Goal: Use online tool/utility: Utilize a website feature to perform a specific function

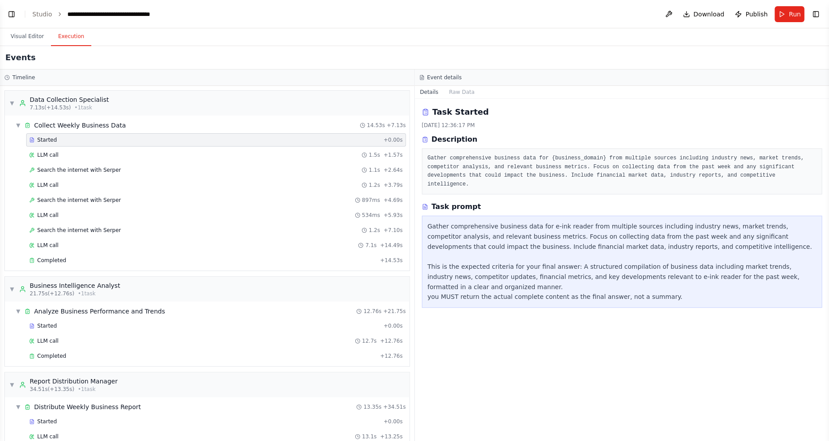
scroll to position [519, 0]
click at [74, 107] on span "• 1 task" at bounding box center [83, 107] width 18 height 7
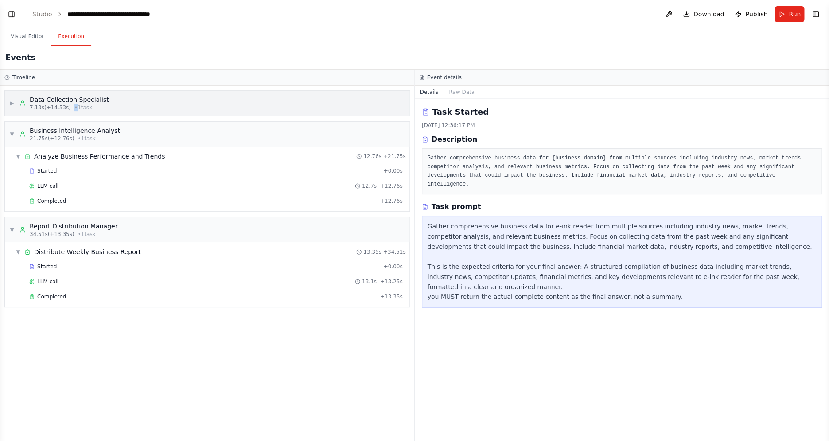
click at [74, 107] on span "• 1 task" at bounding box center [83, 107] width 18 height 7
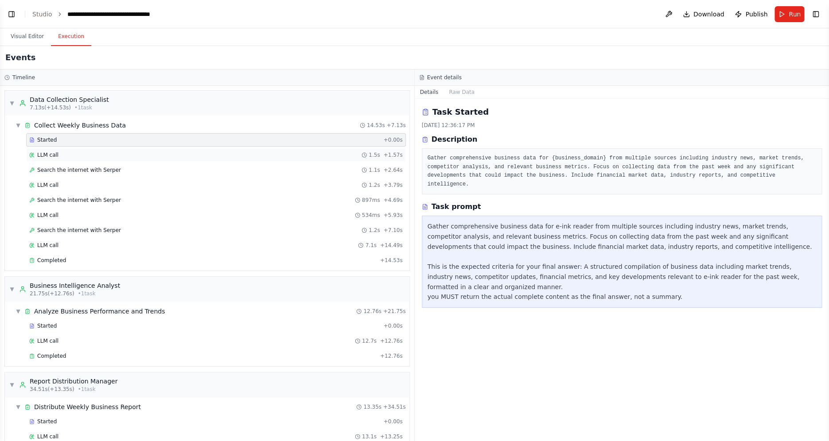
click at [48, 159] on div "LLM call 1.5s + 1.57s" at bounding box center [216, 154] width 380 height 13
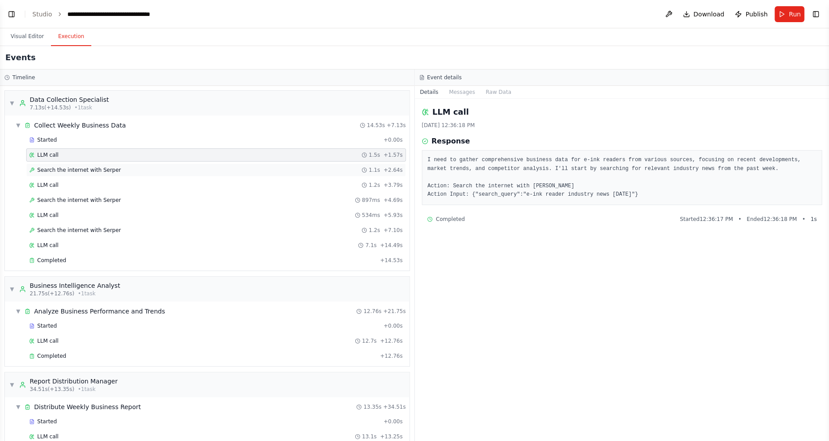
click at [55, 171] on span "Search the internet with Serper" at bounding box center [79, 170] width 84 height 7
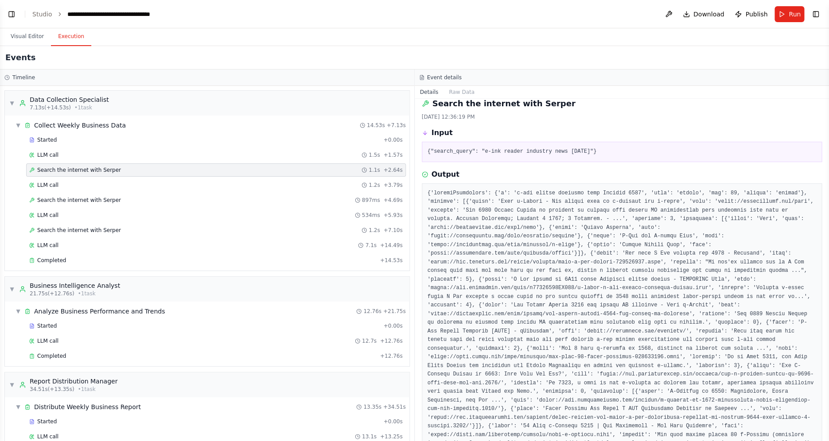
scroll to position [132, 0]
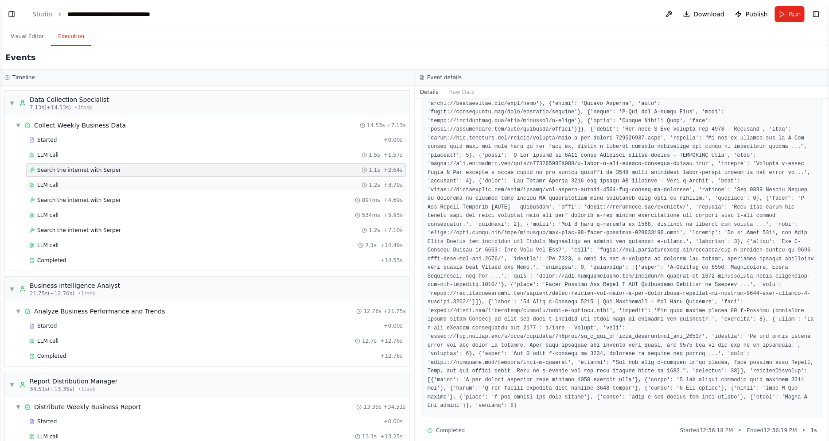
click at [124, 181] on div "LLM call 1.2s + 3.79s" at bounding box center [216, 185] width 380 height 13
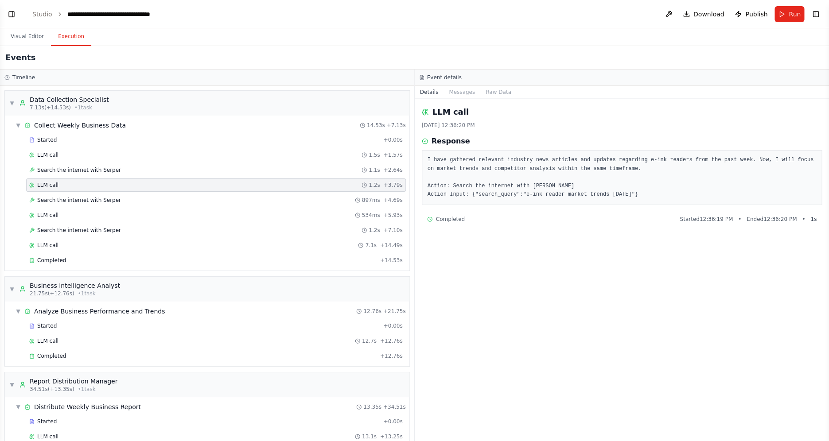
drag, startPoint x: 481, startPoint y: 222, endPoint x: 465, endPoint y: 222, distance: 16.4
click at [481, 222] on div "Completed Started 12:36:19 PM • Ended 12:36:20 PM • 1 s" at bounding box center [622, 219] width 390 height 7
click at [447, 220] on span "Completed" at bounding box center [450, 219] width 29 height 7
click at [121, 198] on div "Search the internet with [PERSON_NAME] 897ms + 4.69s" at bounding box center [215, 200] width 373 height 7
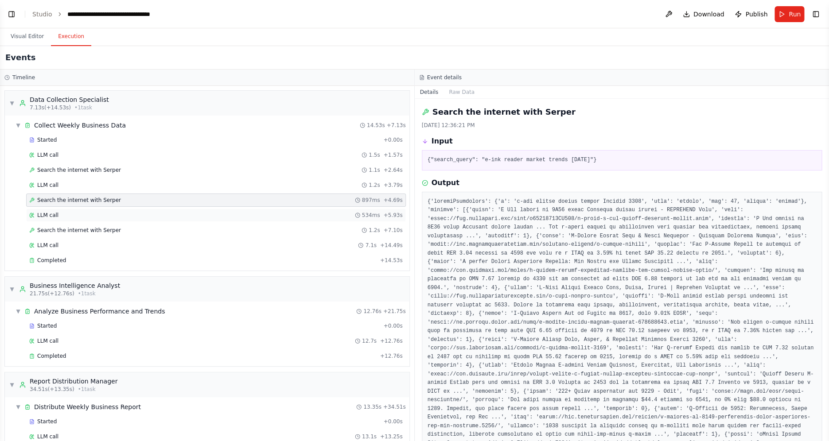
click at [122, 211] on div "LLM call 534ms + 5.93s" at bounding box center [216, 215] width 380 height 13
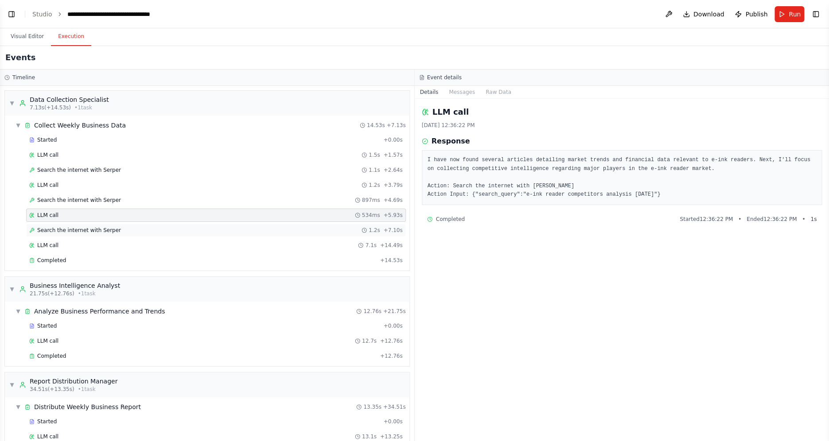
click at [123, 225] on div "Search the internet with [PERSON_NAME] 1.2s + 7.10s" at bounding box center [216, 230] width 380 height 13
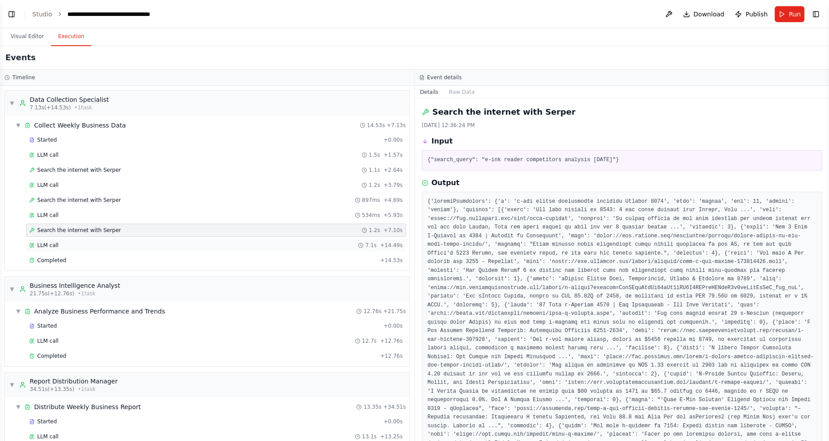
click at [134, 241] on div "LLM call 7.1s + 14.49s" at bounding box center [216, 245] width 380 height 13
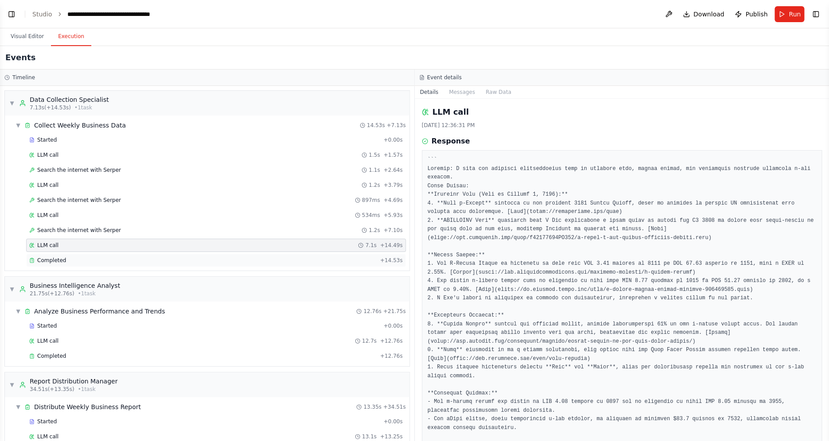
click at [135, 263] on div "Completed" at bounding box center [202, 260] width 347 height 7
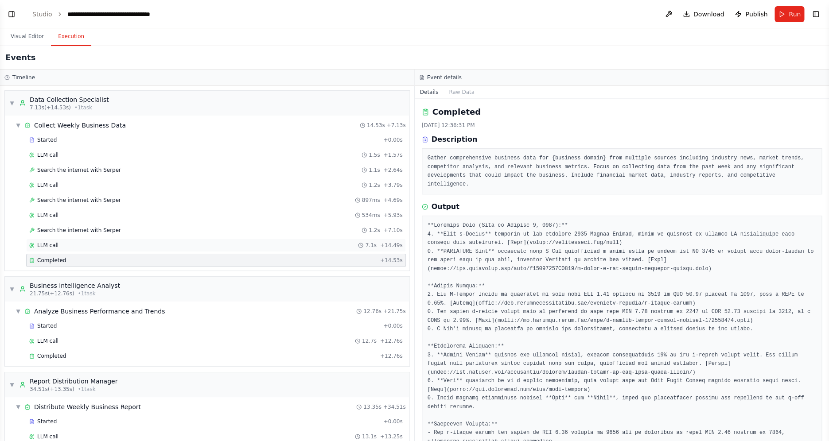
click at [86, 249] on div "LLM call 7.1s + 14.49s" at bounding box center [216, 245] width 380 height 13
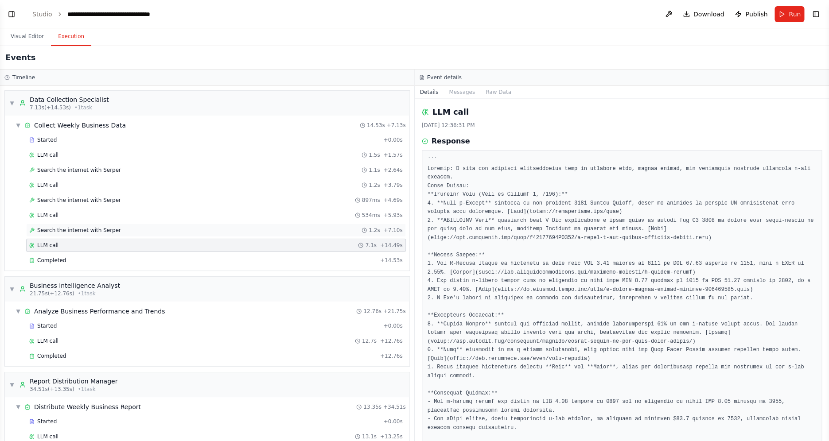
click at [91, 235] on div "Search the internet with [PERSON_NAME] 1.2s + 7.10s" at bounding box center [216, 230] width 380 height 13
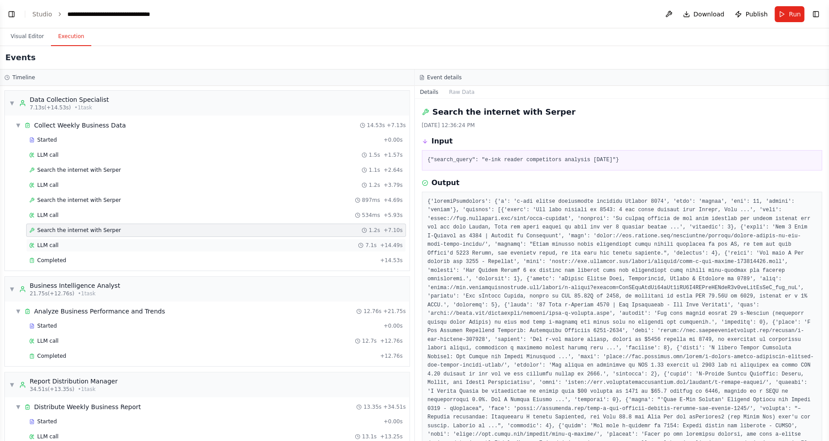
click at [86, 250] on div "LLM call 7.1s + 14.49s" at bounding box center [216, 245] width 380 height 13
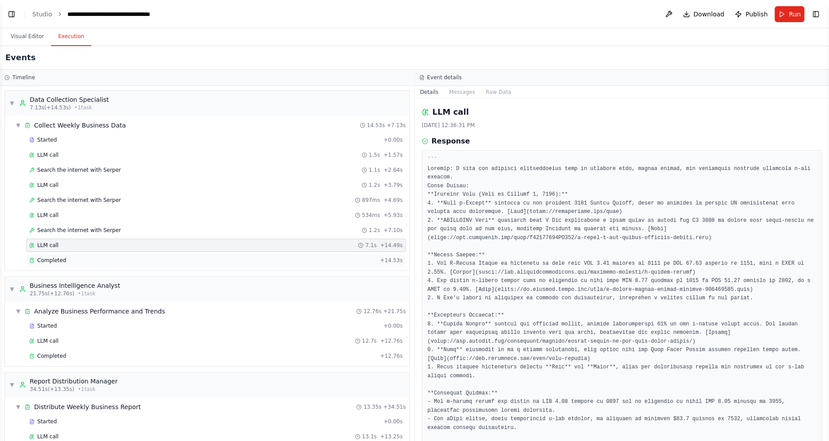
click at [86, 265] on div "Completed + 14.53s" at bounding box center [216, 260] width 380 height 13
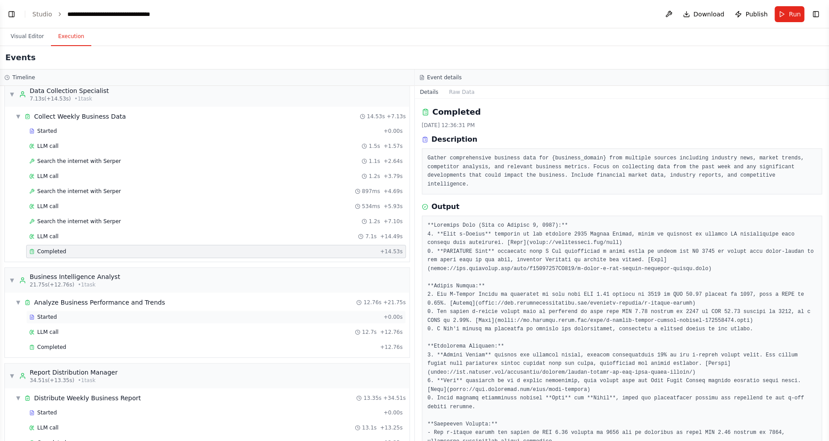
scroll to position [17, 0]
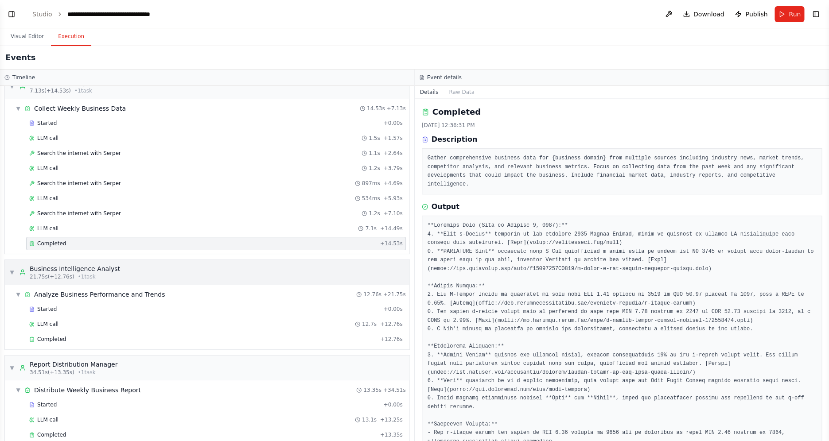
click at [75, 273] on div "Business Intelligence Analyst" at bounding box center [75, 268] width 90 height 9
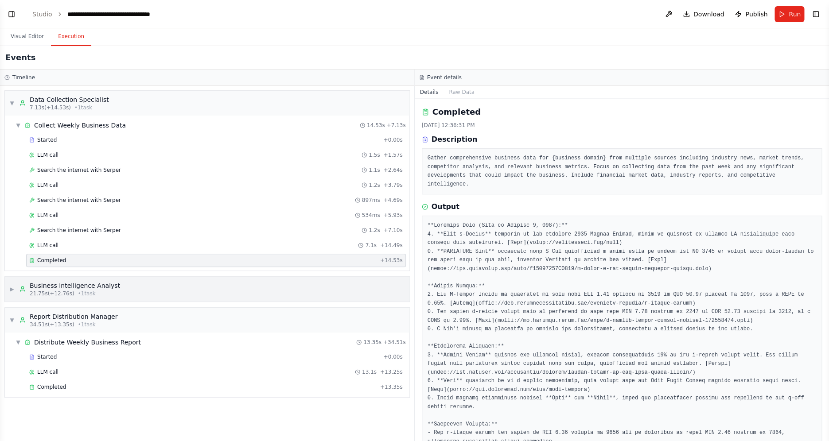
scroll to position [0, 0]
click at [76, 288] on div "Business Intelligence Analyst" at bounding box center [75, 285] width 90 height 9
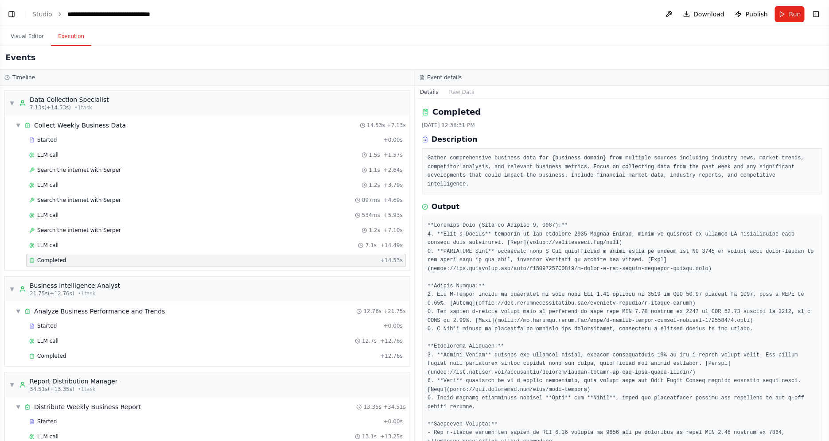
click at [80, 303] on div "▼ Analyze Business Performance and Trends 12.76s + 21.75s Started + 0.00s LLM c…" at bounding box center [207, 334] width 404 height 65
click at [82, 313] on span "Analyze Business Performance and Trends" at bounding box center [99, 311] width 131 height 9
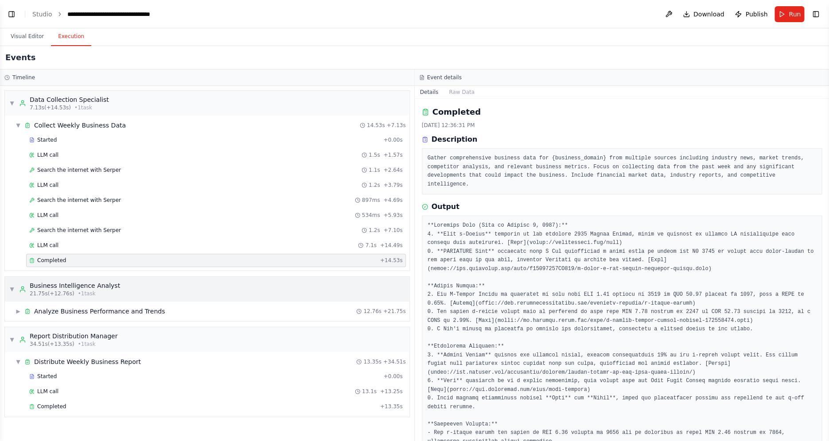
click at [87, 286] on div "Business Intelligence Analyst" at bounding box center [75, 285] width 90 height 9
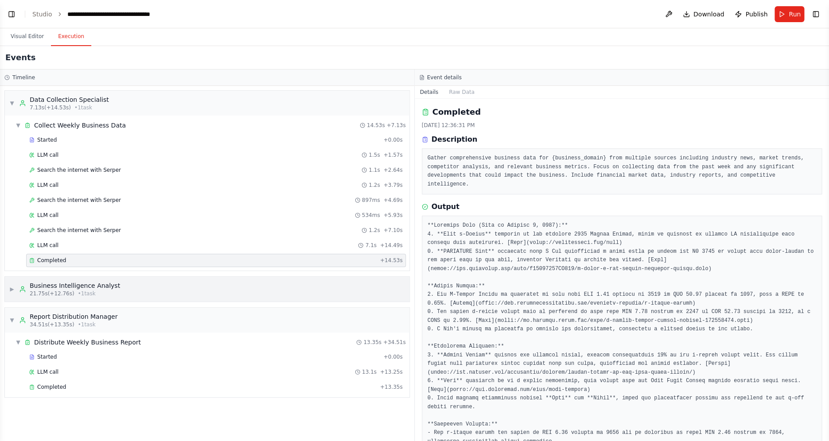
click at [86, 291] on span "• 1 task" at bounding box center [87, 293] width 18 height 7
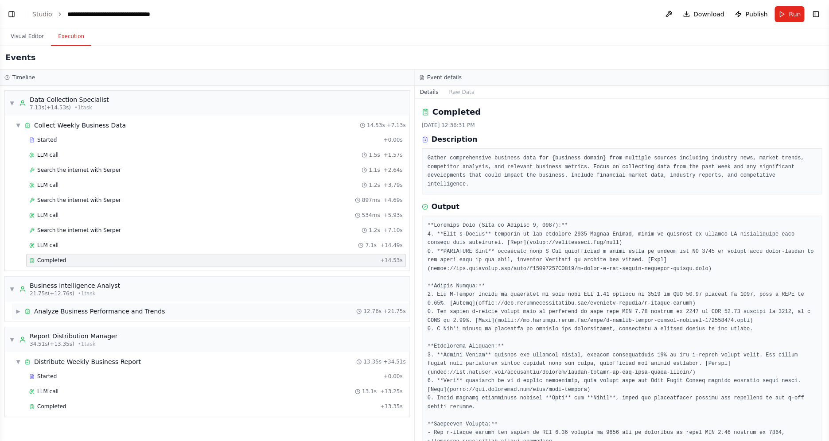
click at [78, 316] on div "▶ Analyze Business Performance and Trends 12.76s + 21.75s" at bounding box center [210, 311] width 397 height 16
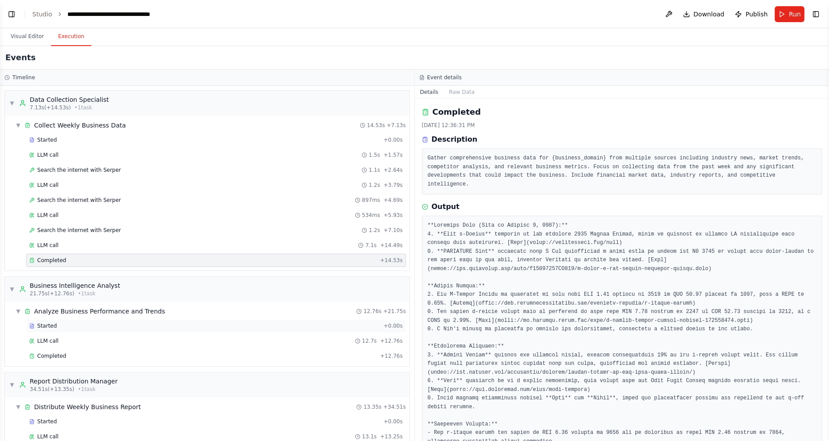
click at [69, 323] on div "Started" at bounding box center [204, 326] width 350 height 7
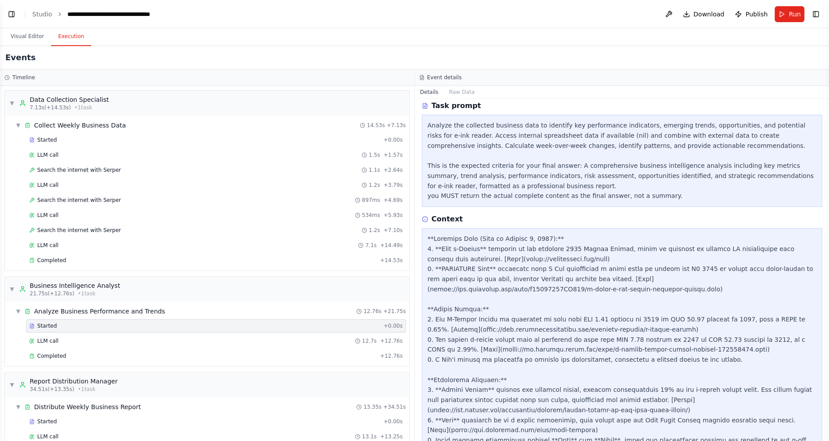
scroll to position [210, 0]
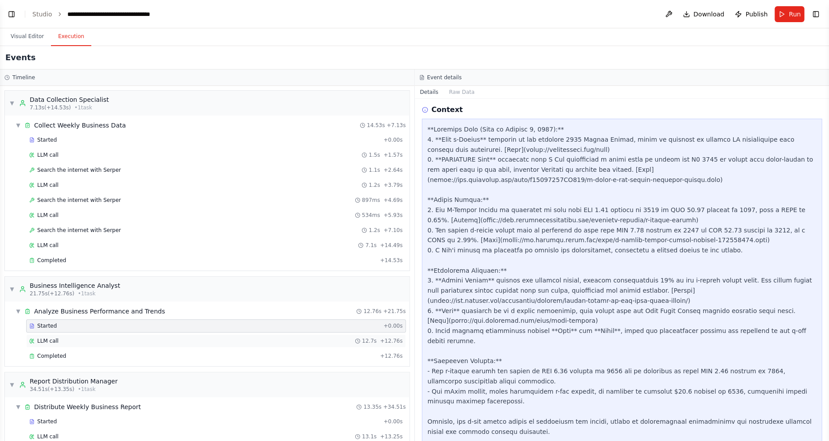
click at [61, 339] on div "LLM call 12.7s + 12.76s" at bounding box center [215, 341] width 373 height 7
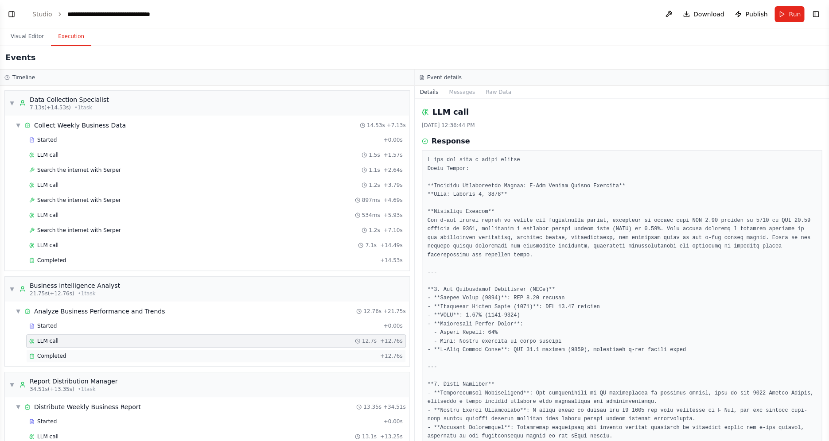
click at [66, 354] on div "Completed" at bounding box center [202, 356] width 347 height 7
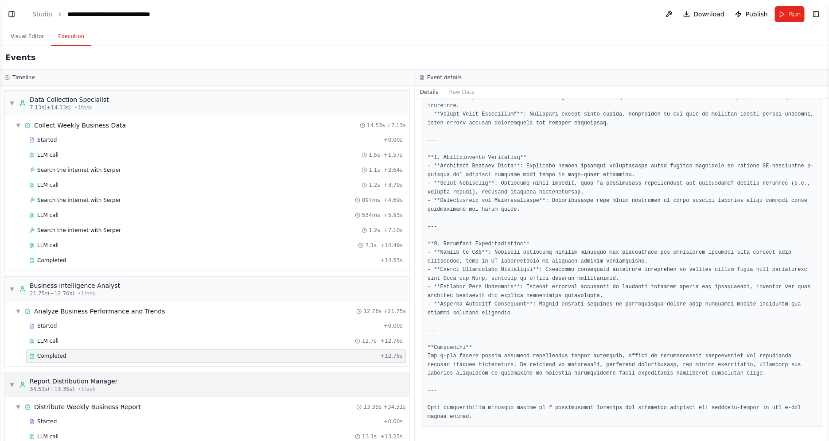
scroll to position [31, 0]
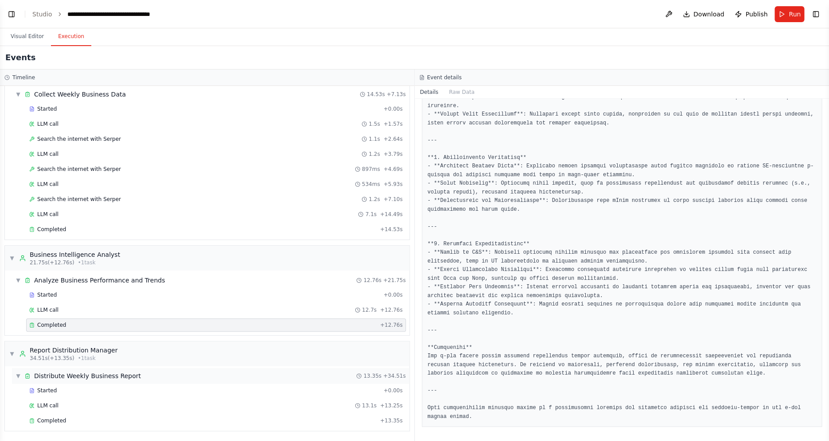
click at [93, 370] on div "▼ Distribute Weekly Business Report 13.35s + 34.51s" at bounding box center [210, 376] width 397 height 16
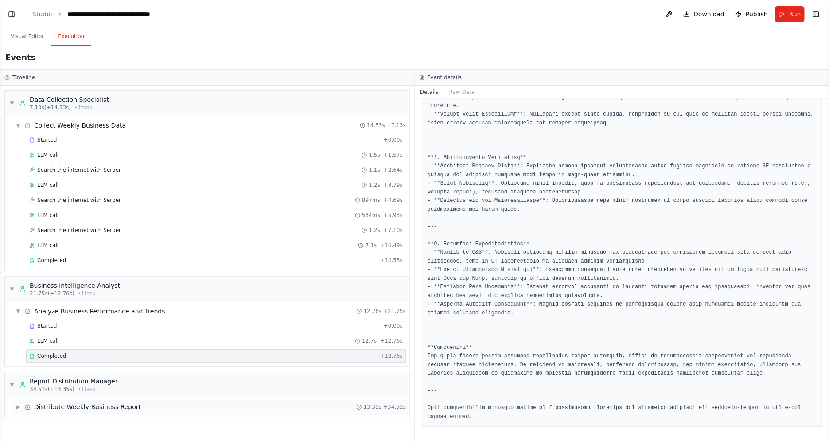
click at [81, 404] on span "Distribute Weekly Business Report" at bounding box center [87, 407] width 107 height 9
click at [77, 422] on div "Started" at bounding box center [204, 421] width 350 height 7
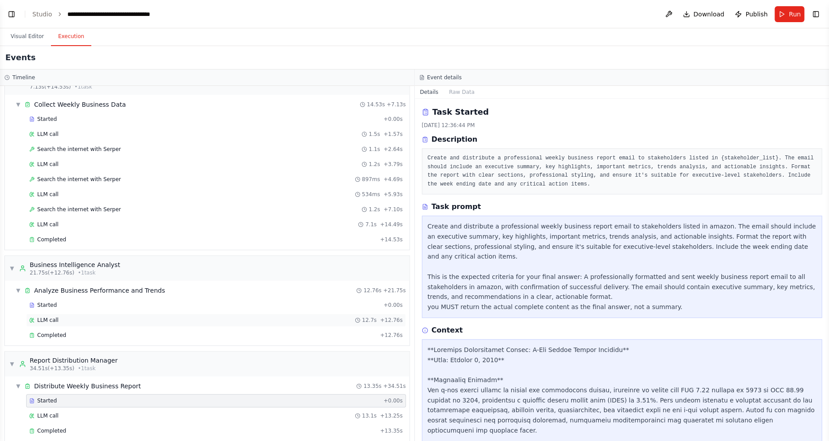
scroll to position [31, 0]
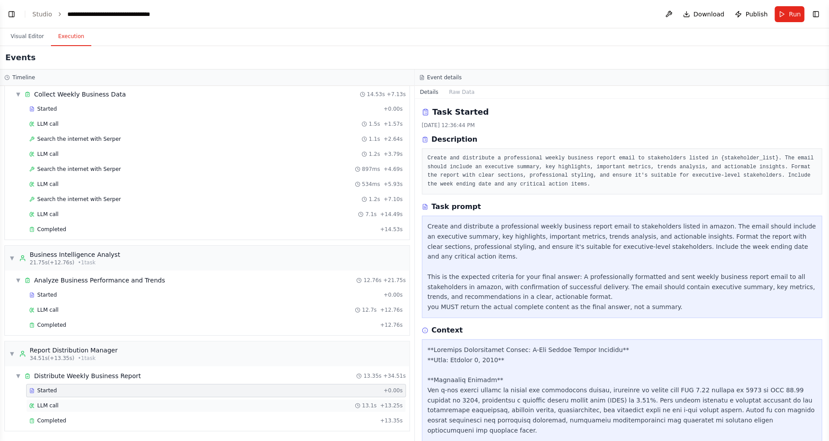
click at [84, 407] on div "LLM call 13.1s + 13.25s" at bounding box center [215, 405] width 373 height 7
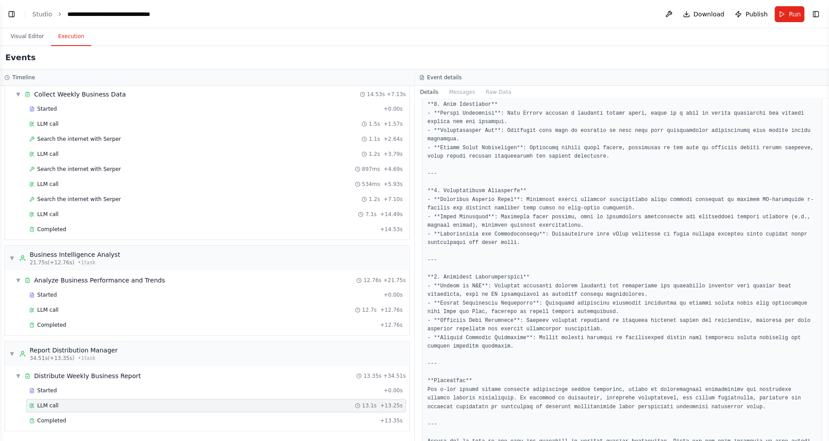
scroll to position [661, 0]
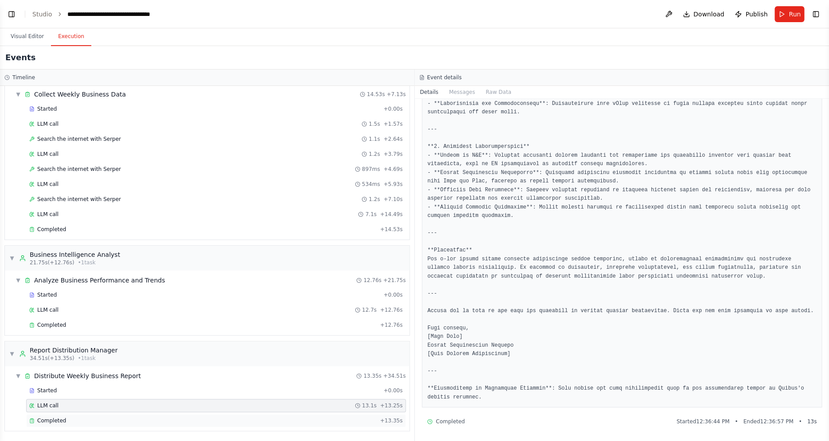
click at [66, 419] on div "Completed" at bounding box center [202, 420] width 347 height 7
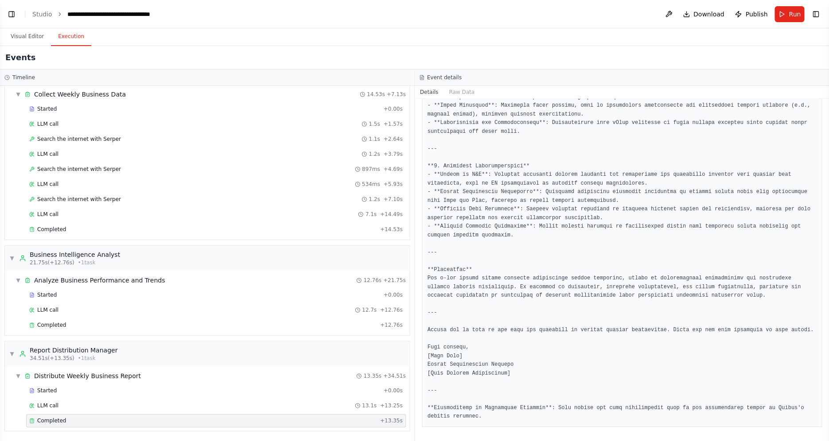
scroll to position [454, 0]
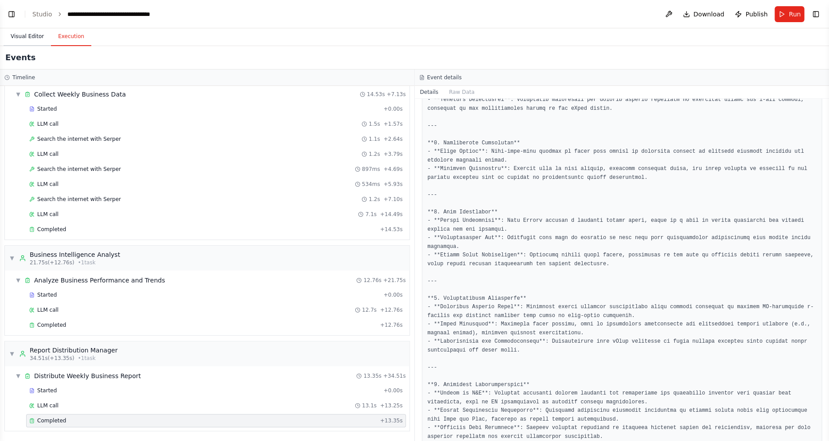
click at [33, 40] on button "Visual Editor" at bounding box center [27, 36] width 47 height 19
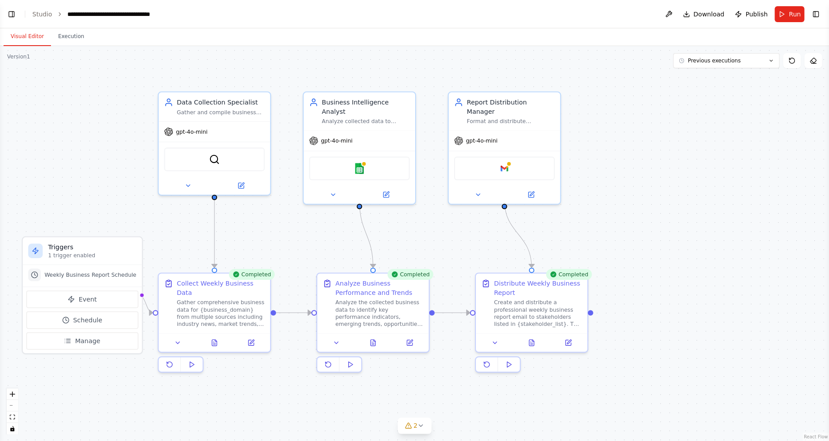
drag, startPoint x: 436, startPoint y: 210, endPoint x: 625, endPoint y: 221, distance: 188.6
click at [625, 221] on div ".deletable-edge-delete-btn { width: 20px; height: 20px; border: 0px solid #ffff…" at bounding box center [414, 243] width 829 height 395
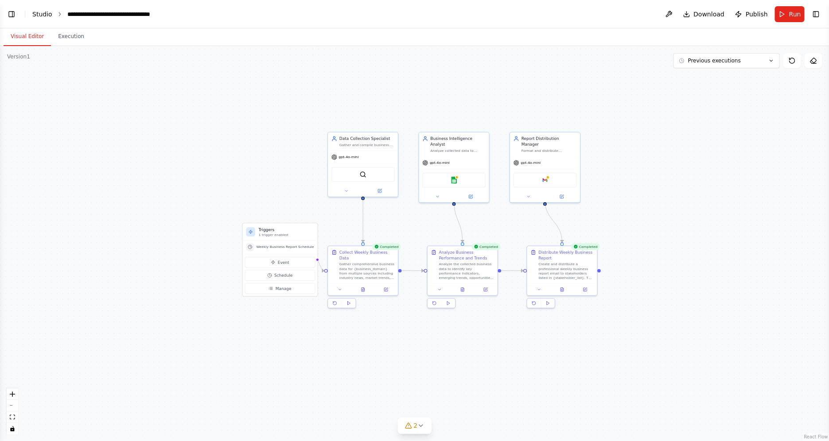
click at [36, 13] on link "Studio" at bounding box center [42, 14] width 20 height 7
